Goal: Task Accomplishment & Management: Use online tool/utility

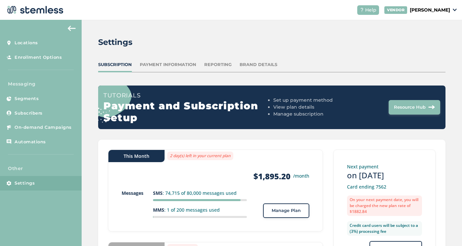
scroll to position [85, 0]
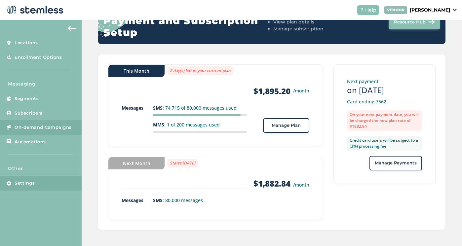
click at [45, 127] on span "On-demand Campaigns" at bounding box center [43, 127] width 57 height 7
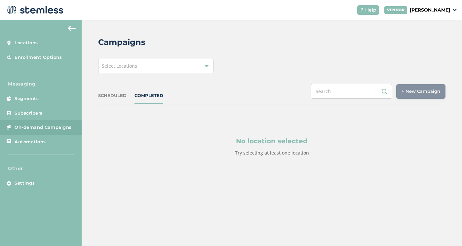
click at [186, 68] on div "Select Locations" at bounding box center [156, 66] width 116 height 15
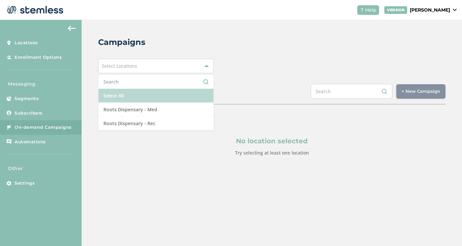
click at [139, 98] on li "Select All" at bounding box center [155, 96] width 115 height 14
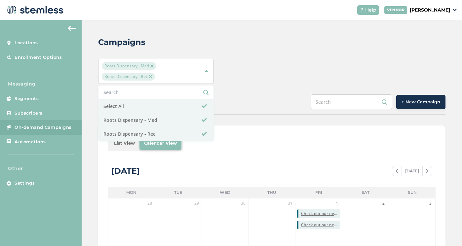
click at [409, 101] on span "+ New Campaign" at bounding box center [420, 102] width 39 height 7
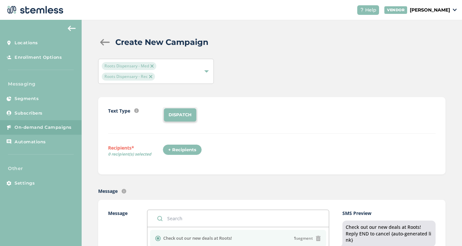
click at [183, 152] on div "+ Recipients" at bounding box center [181, 149] width 39 height 11
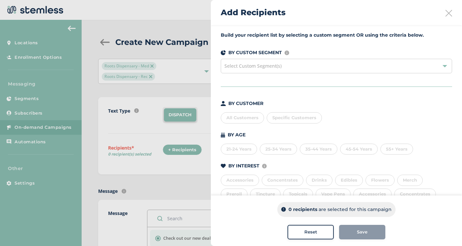
click at [240, 117] on div "All Customers" at bounding box center [242, 117] width 43 height 11
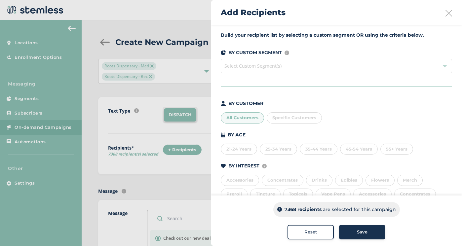
click at [357, 234] on span "Save" at bounding box center [362, 232] width 11 height 7
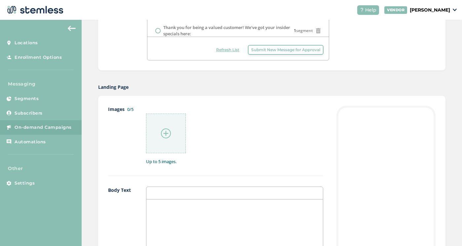
scroll to position [280, 0]
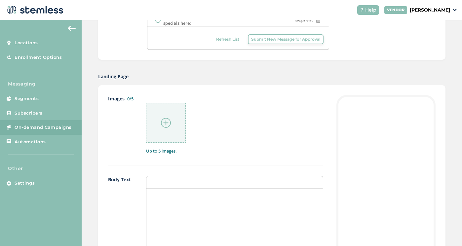
click at [168, 125] on img at bounding box center [166, 123] width 10 height 10
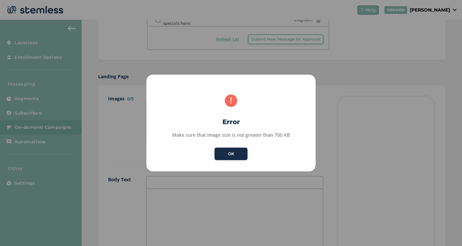
click at [239, 156] on button "OK" at bounding box center [230, 154] width 33 height 13
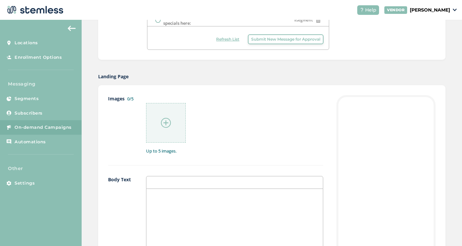
click at [185, 125] on div at bounding box center [166, 123] width 40 height 40
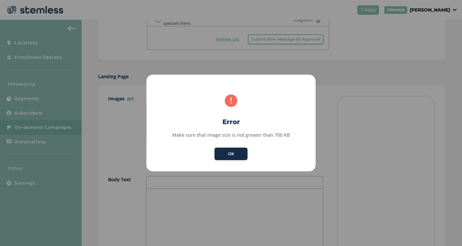
click at [237, 150] on button "OK" at bounding box center [230, 154] width 33 height 13
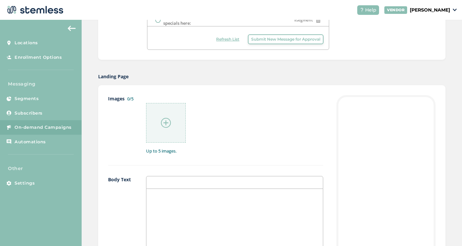
click at [179, 121] on div at bounding box center [166, 123] width 40 height 40
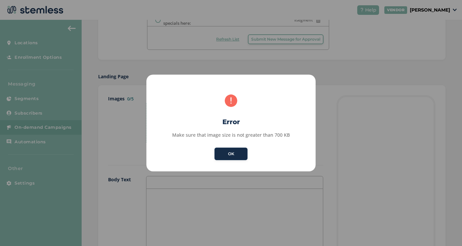
click at [243, 154] on button "OK" at bounding box center [230, 154] width 33 height 13
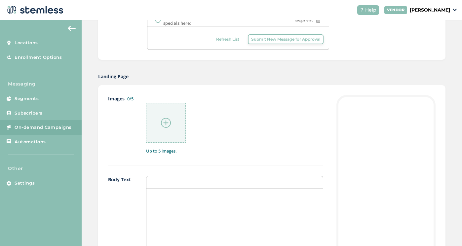
click at [197, 126] on div at bounding box center [234, 119] width 177 height 48
click at [167, 123] on img at bounding box center [166, 123] width 10 height 10
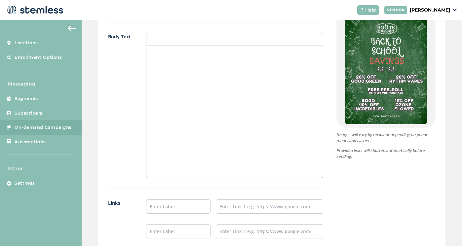
scroll to position [422, 0]
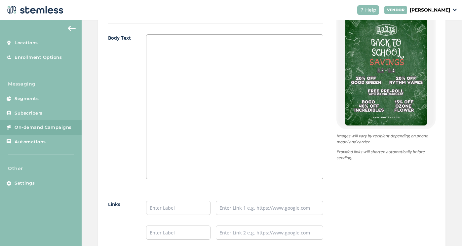
click at [175, 70] on div at bounding box center [234, 113] width 176 height 132
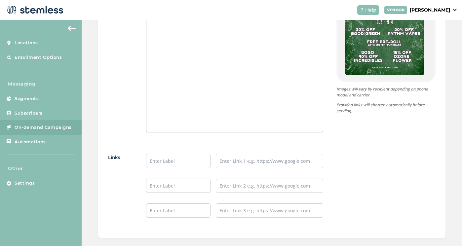
scroll to position [487, 0]
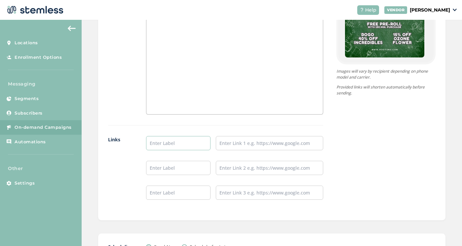
click at [183, 139] on input "text" at bounding box center [178, 143] width 64 height 14
type input "Shop Rec"
type input "Shop Med"
click at [263, 144] on input "text" at bounding box center [269, 143] width 107 height 14
paste input "[URL][DOMAIN_NAME]"
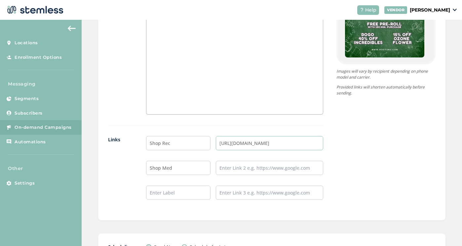
type input "[URL][DOMAIN_NAME]"
click at [240, 173] on input "text" at bounding box center [269, 168] width 107 height 14
paste input "[URL][DOMAIN_NAME]"
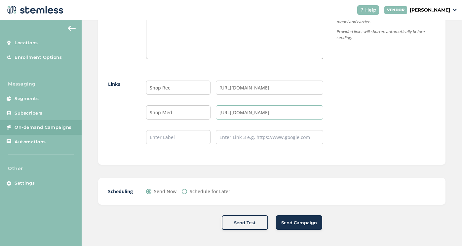
scroll to position [542, 0]
type input "[URL][DOMAIN_NAME]"
click at [184, 192] on input "Schedule for Later" at bounding box center [184, 191] width 5 height 5
radio input "true"
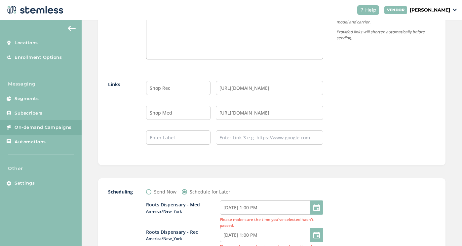
scroll to position [562, 0]
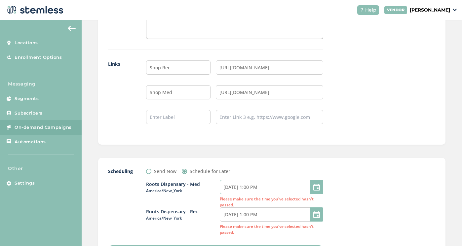
click at [288, 187] on input "[DATE] 1:00 PM" at bounding box center [271, 187] width 103 height 14
select select "13"
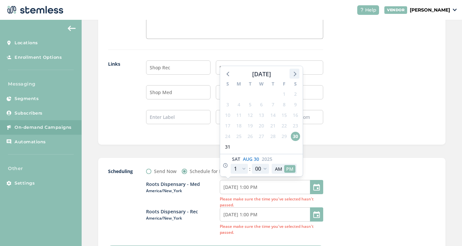
click at [294, 75] on icon at bounding box center [295, 74] width 3 height 5
click at [247, 92] on span "2" at bounding box center [249, 93] width 9 height 9
type input "[DATE] 1:00 PM"
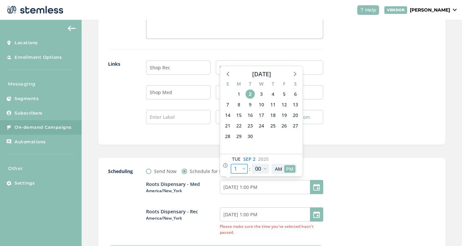
select select "21"
type input "[DATE] 9:00 PM"
select select "21"
select select "30"
type input "[DATE] 9:30 PM"
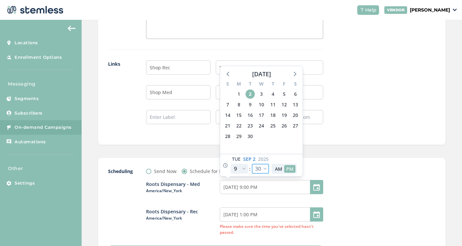
select select "30"
click at [278, 168] on button "AM" at bounding box center [278, 169] width 11 height 8
type input "[DATE] 9:30 AM"
select select "9"
click at [370, 158] on div "Scheduling Send Now Schedule for Later Roots Dispensary - Med America/New_York …" at bounding box center [271, 226] width 347 height 136
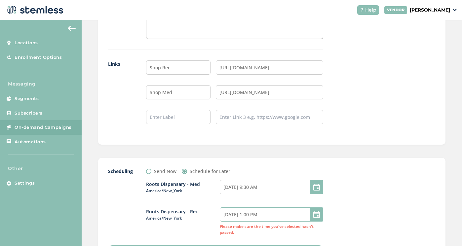
click at [237, 216] on input "[DATE] 1:00 PM" at bounding box center [271, 214] width 103 height 14
select select "13"
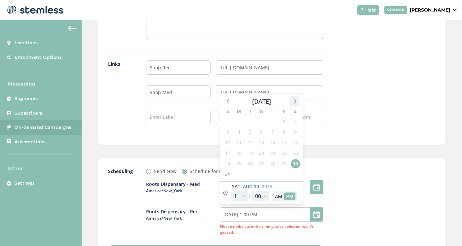
click at [296, 100] on icon at bounding box center [294, 101] width 9 height 9
click at [247, 119] on span "2" at bounding box center [249, 121] width 9 height 9
type input "[DATE] 1:00 PM"
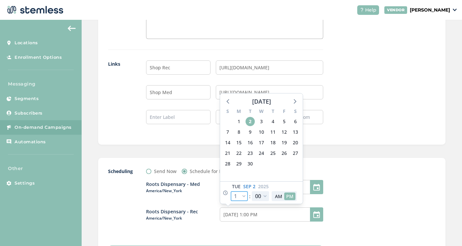
select select "21"
type input "[DATE] 9:00 PM"
select select "21"
select select "30"
type input "[DATE] 9:30 PM"
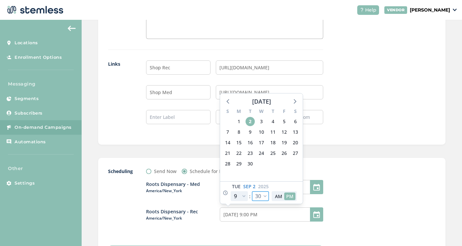
select select "30"
click at [277, 194] on button "AM" at bounding box center [278, 197] width 11 height 8
type input "[DATE] 9:30 AM"
select select "9"
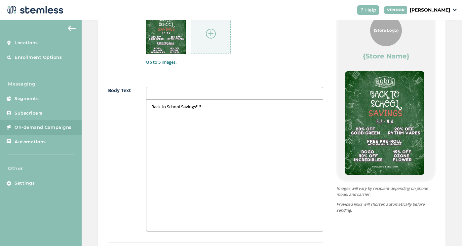
scroll to position [369, 0]
click at [303, 65] on div "Images 1/5 1 Up to 5 images." at bounding box center [215, 41] width 215 height 70
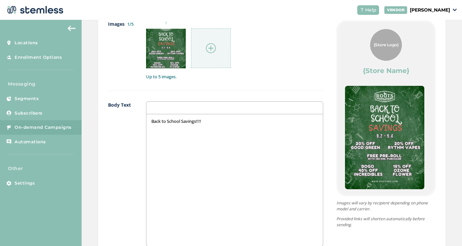
scroll to position [0, 0]
click at [310, 86] on div "Images 1/5 1 Up to 5 images." at bounding box center [215, 55] width 215 height 70
click at [281, 84] on div "Images 1/5 1 Up to 5 images." at bounding box center [215, 55] width 215 height 70
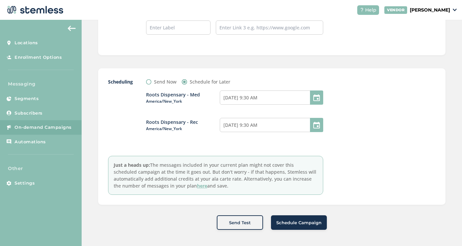
scroll to position [652, 0]
click at [313, 223] on span "Schedule Campaign" at bounding box center [298, 223] width 45 height 7
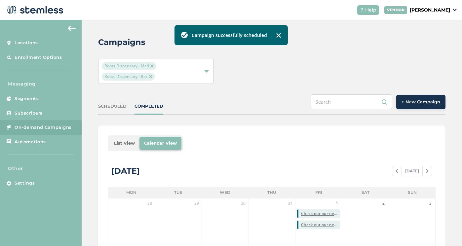
click at [111, 106] on div "SCHEDULED" at bounding box center [112, 106] width 28 height 7
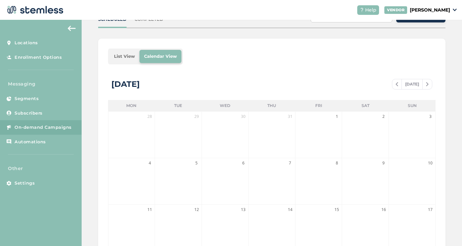
scroll to position [87, 0]
click at [422, 82] on span at bounding box center [426, 84] width 9 height 8
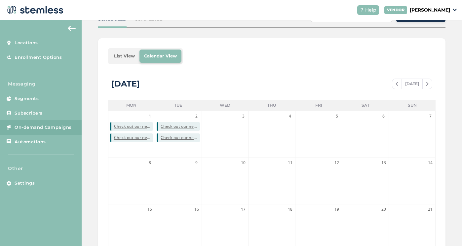
click at [247, 68] on div "List View Calendar View [DATE] [DATE] Mon Tue Wed Thu Fri Sat Sun 1 Check out o…" at bounding box center [271, 196] width 347 height 316
